Goal: Ask a question: Seek information or help from site administrators or community

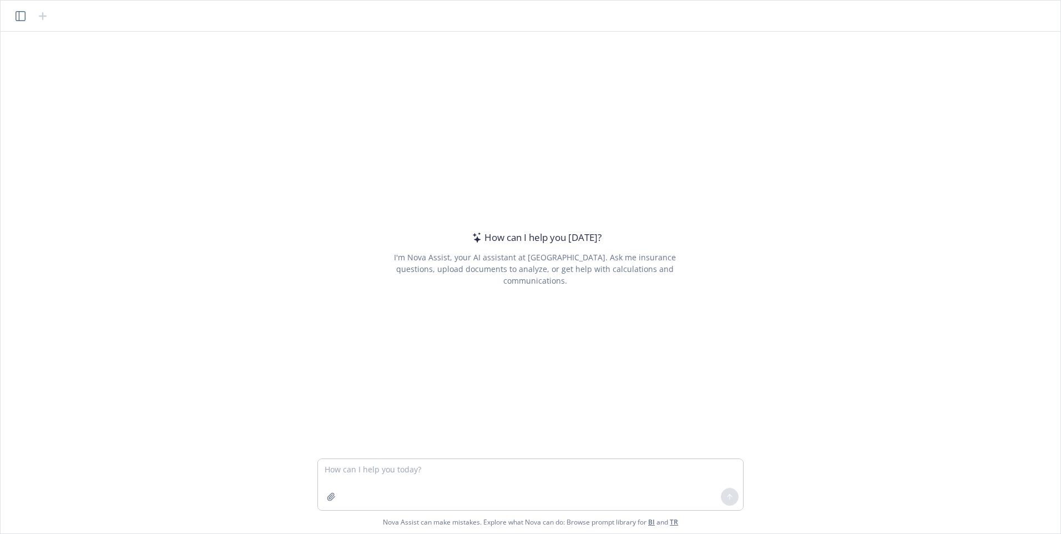
click at [383, 470] on textarea at bounding box center [530, 484] width 425 height 51
type textarea "I'm an advisor on 401k plans. How do plan sponsors set up EFAST accounts to sig…"
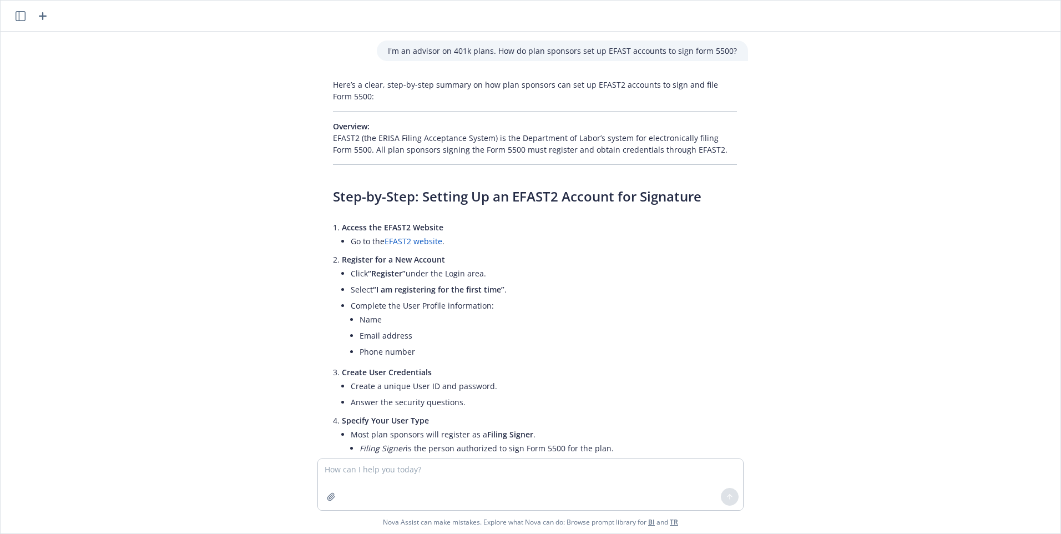
click at [407, 239] on link "EFAST2 website" at bounding box center [413, 241] width 58 height 11
